Goal: Obtain resource: Obtain resource

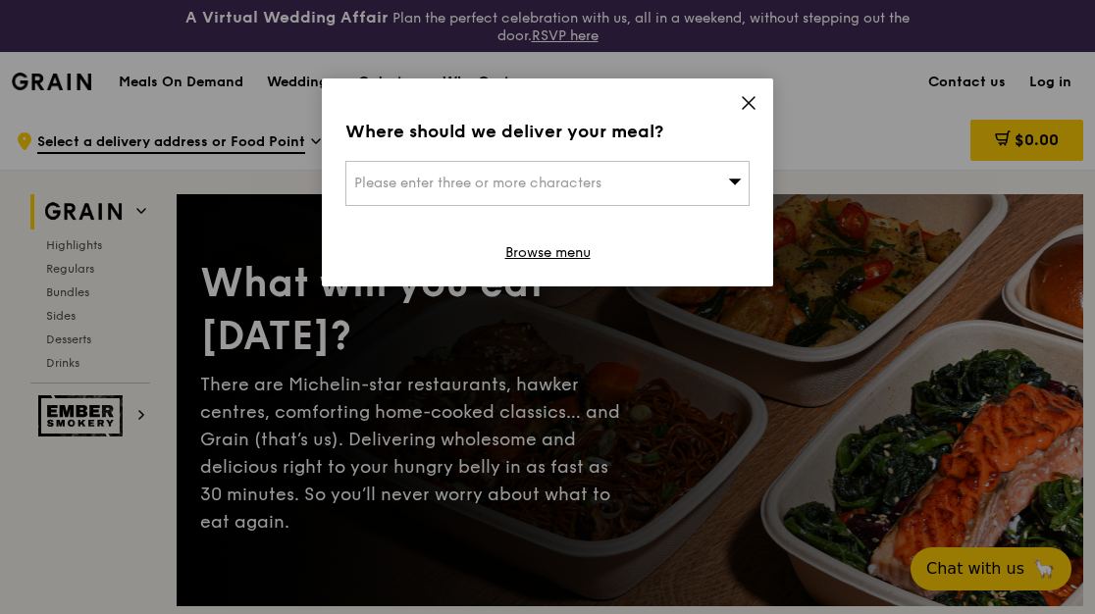
click at [741, 103] on icon at bounding box center [749, 103] width 18 height 18
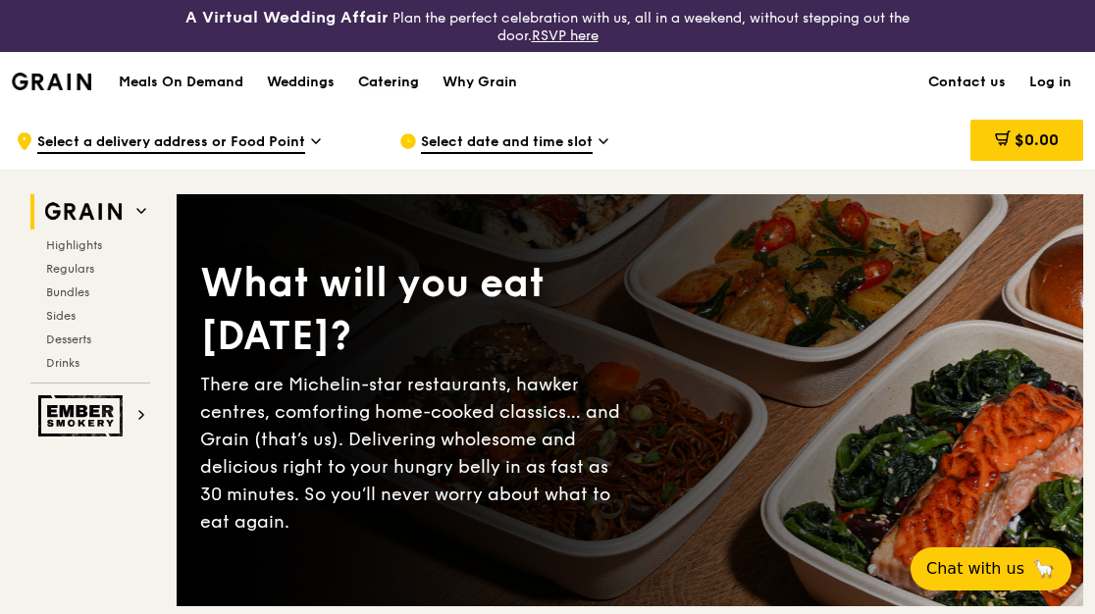
click at [404, 83] on div "Catering" at bounding box center [388, 82] width 61 height 59
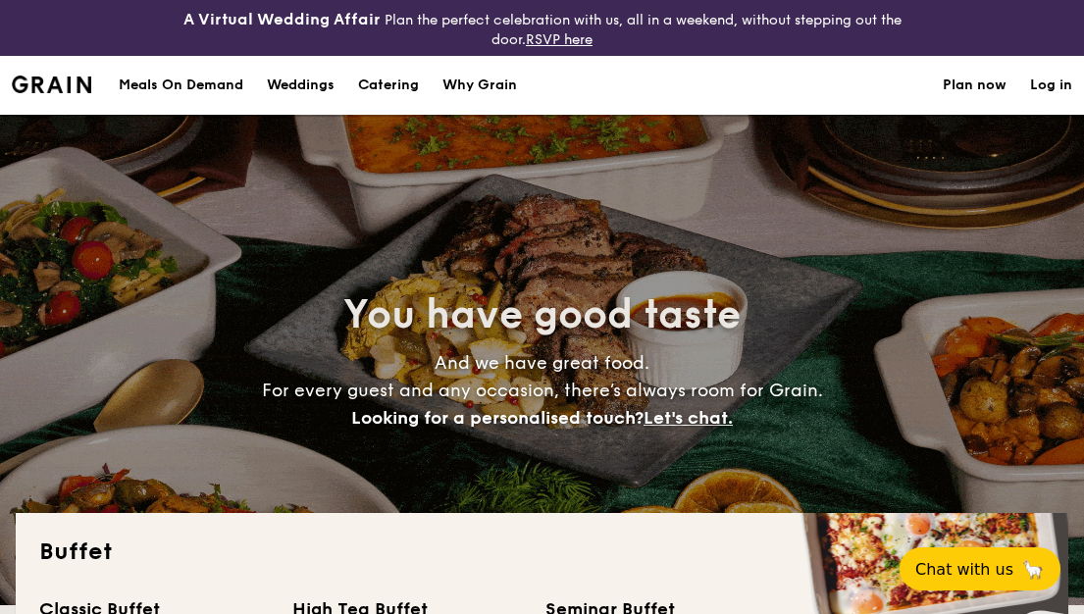
select select
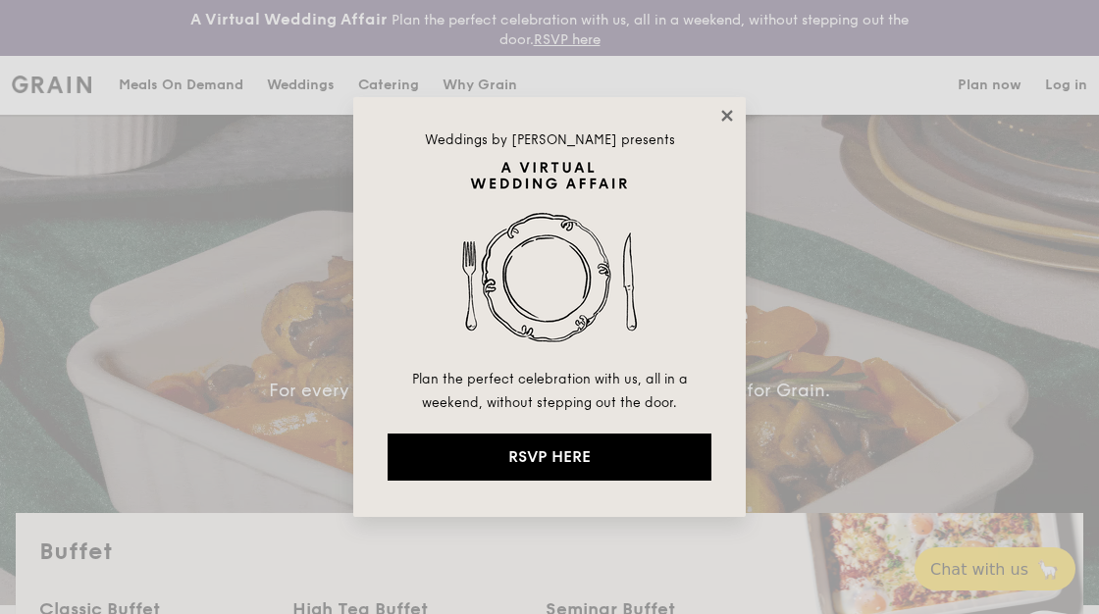
click at [719, 109] on icon at bounding box center [727, 116] width 18 height 18
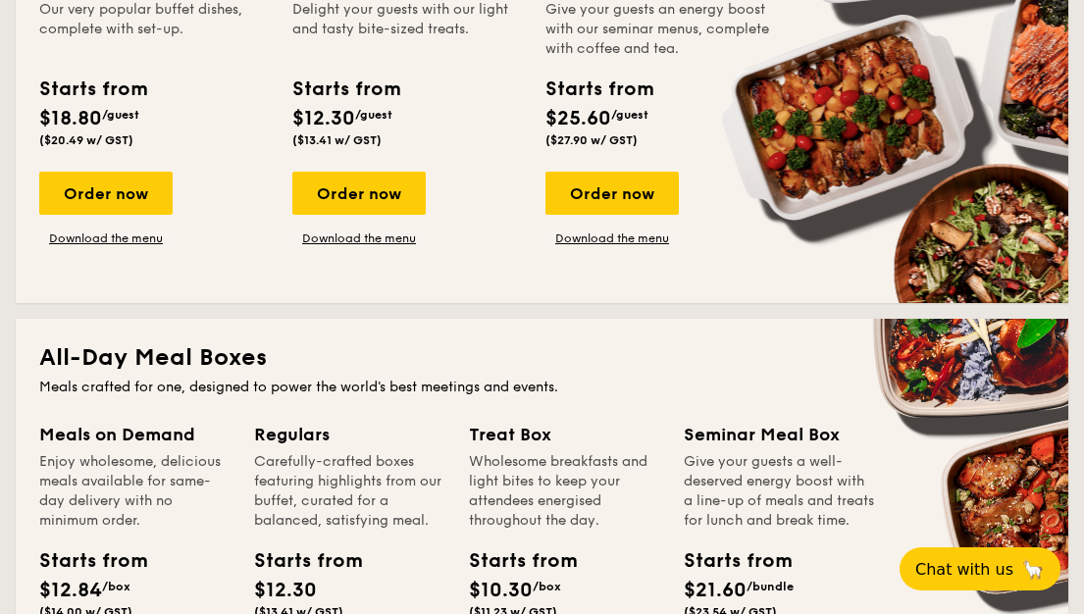
scroll to position [490, 0]
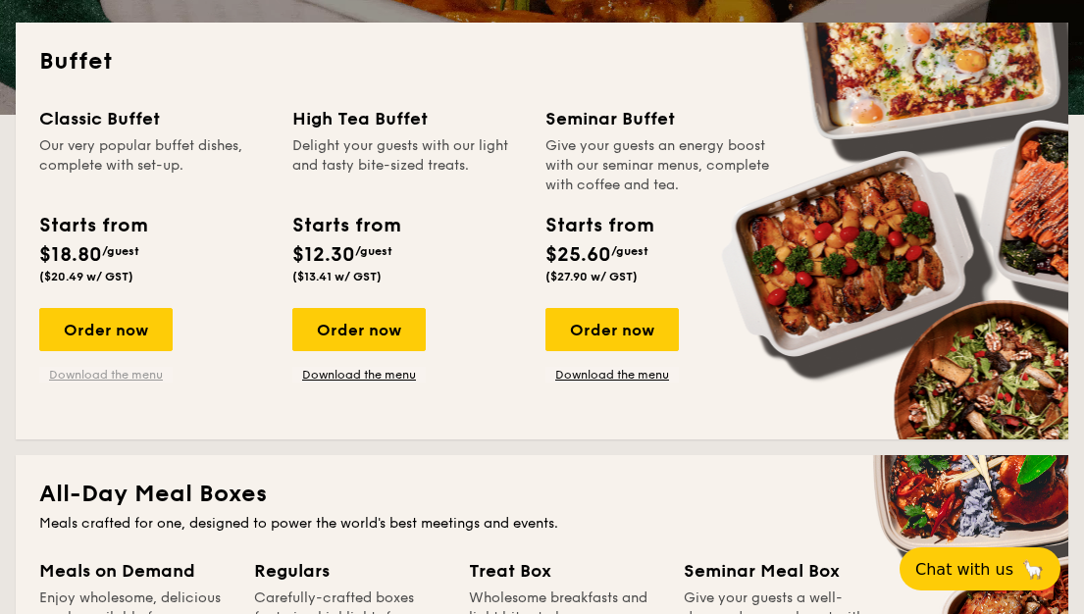
click at [153, 371] on link "Download the menu" at bounding box center [105, 375] width 133 height 16
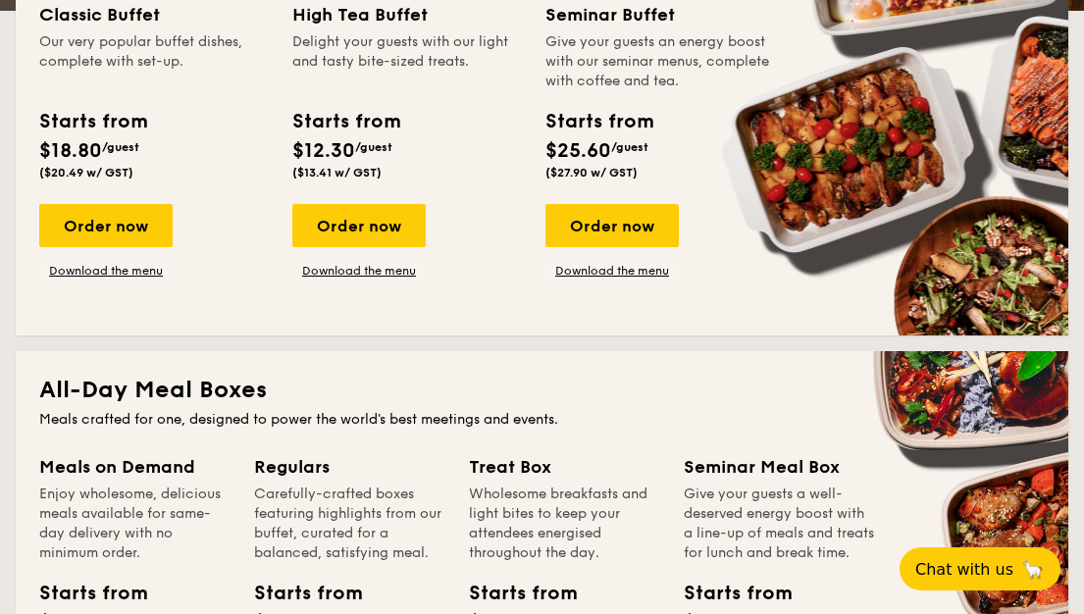
scroll to position [687, 0]
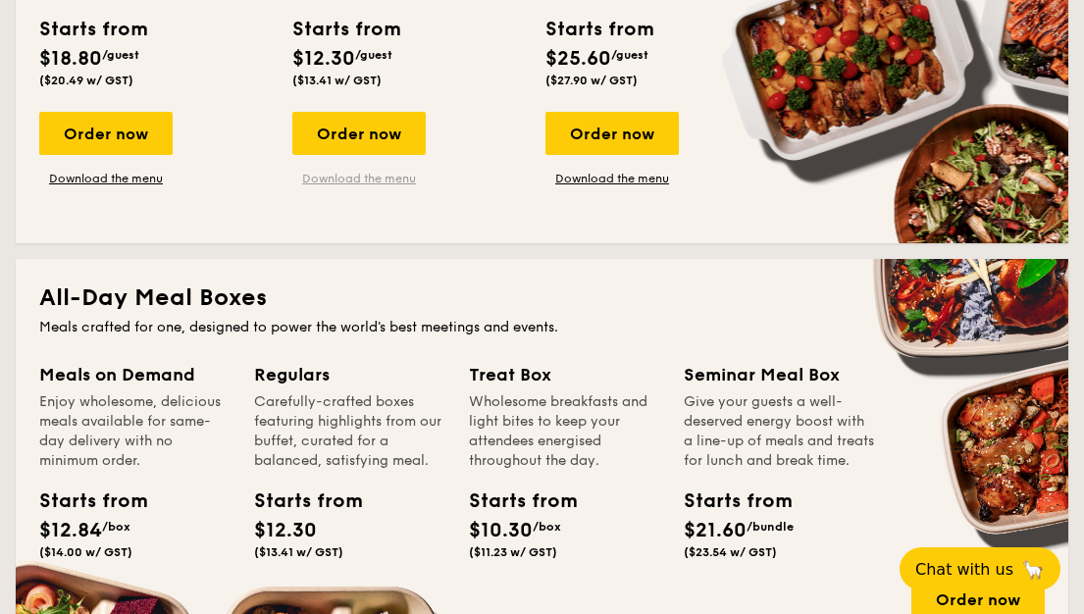
click at [410, 175] on link "Download the menu" at bounding box center [358, 179] width 133 height 16
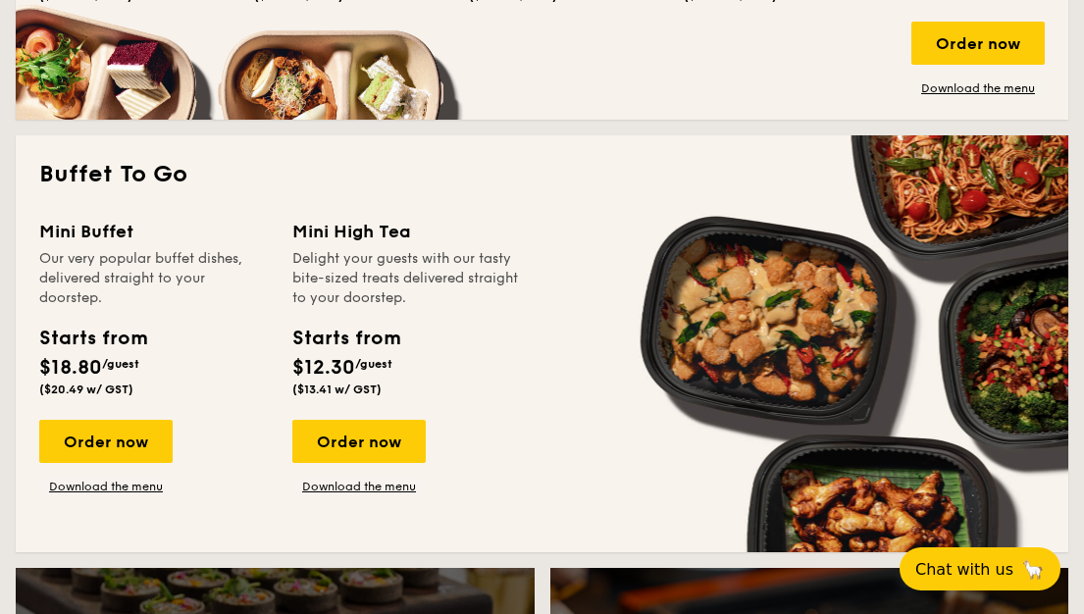
scroll to position [1452, 0]
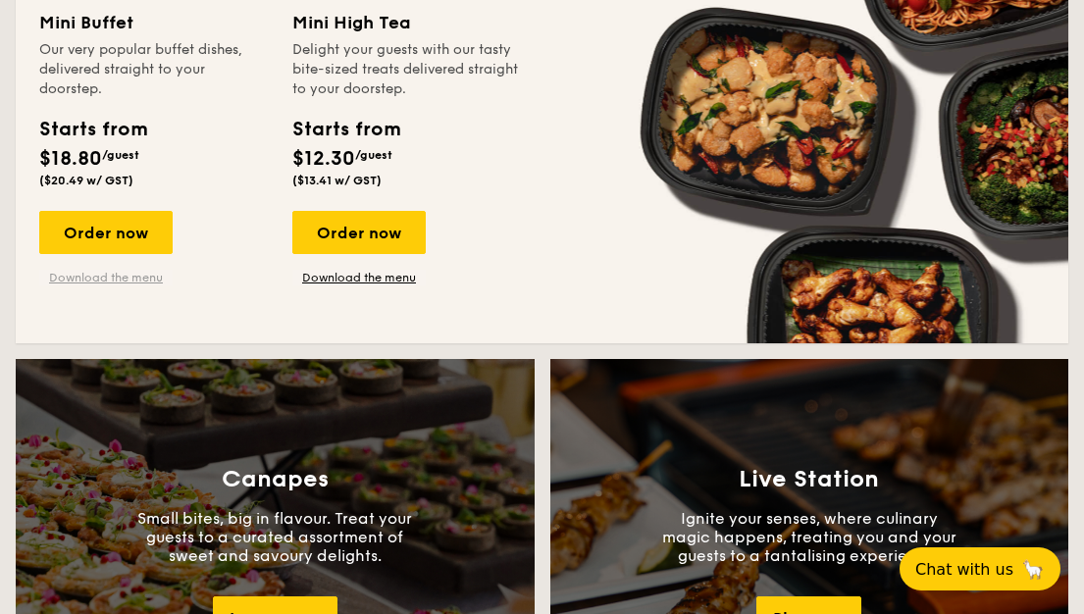
click at [84, 277] on link "Download the menu" at bounding box center [105, 278] width 133 height 16
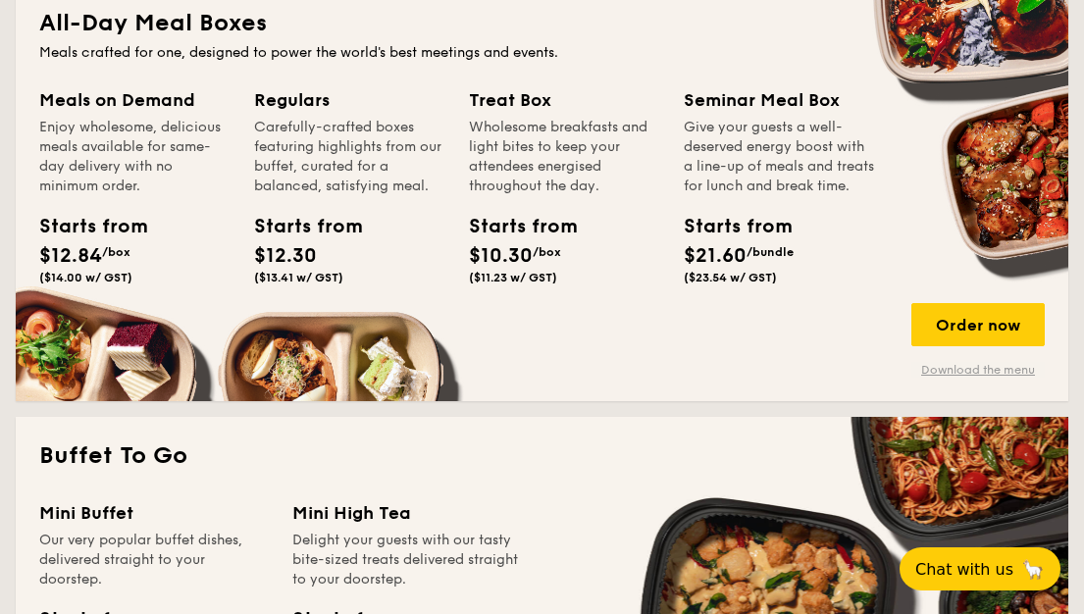
click at [1002, 373] on link "Download the menu" at bounding box center [977, 370] width 133 height 16
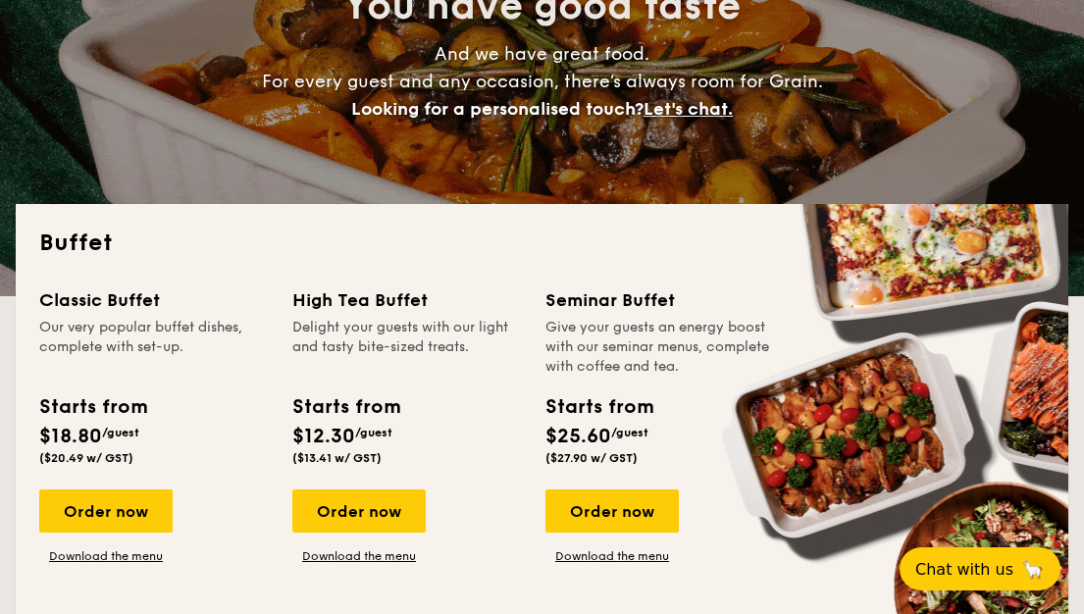
scroll to position [471, 0]
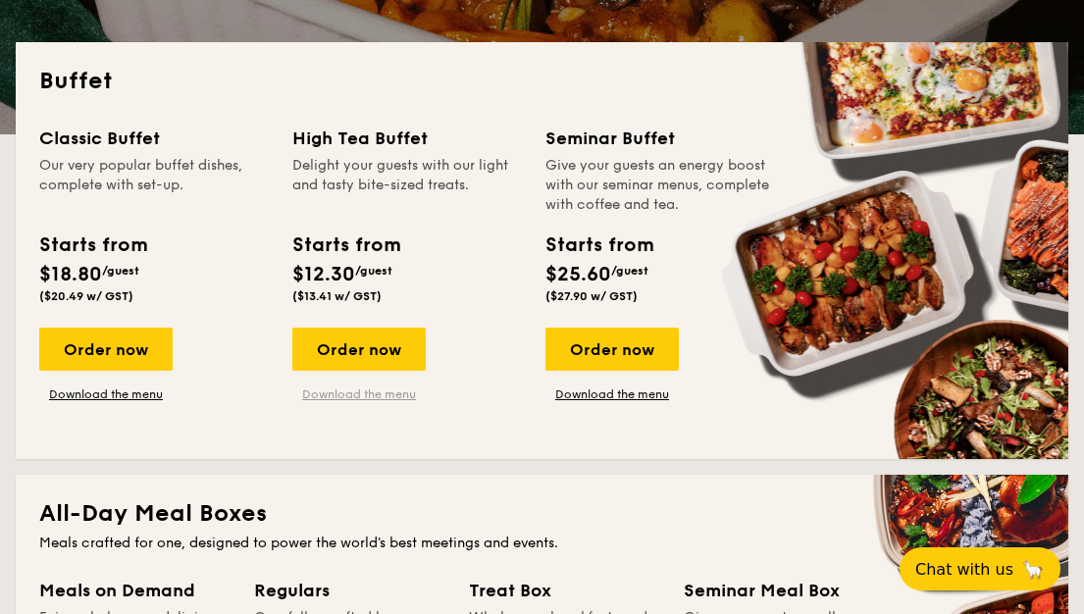
click at [389, 397] on link "Download the menu" at bounding box center [358, 394] width 133 height 16
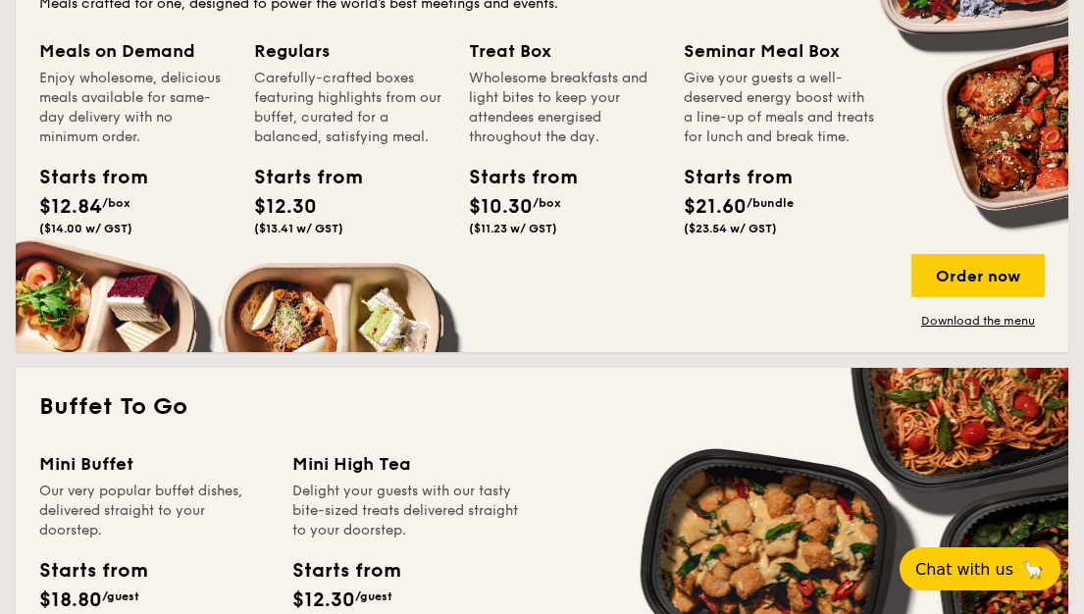
scroll to position [1059, 0]
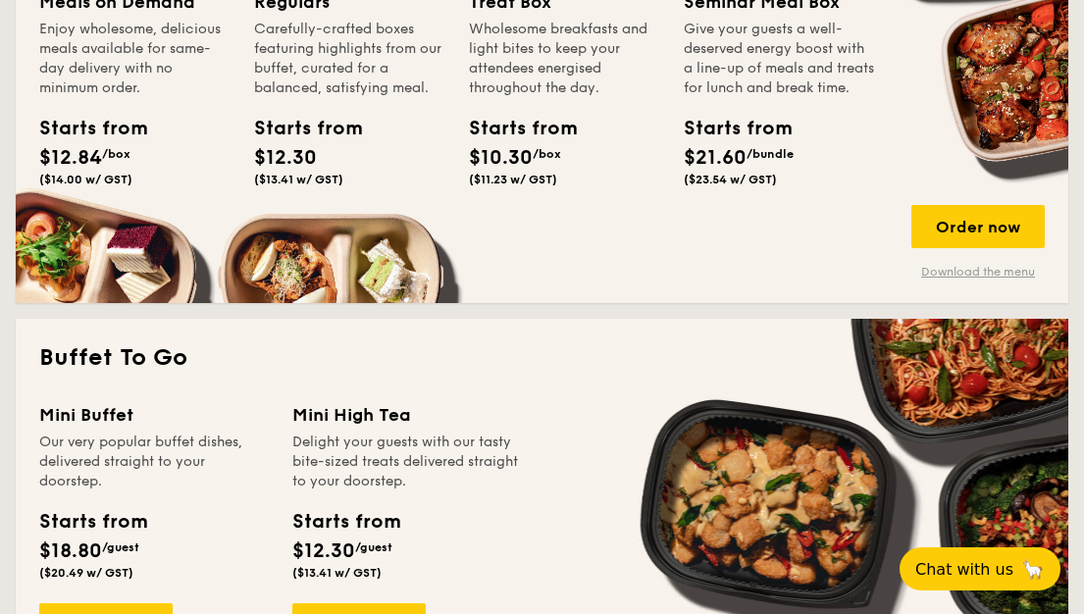
click at [989, 271] on link "Download the menu" at bounding box center [977, 272] width 133 height 16
